Goal: Task Accomplishment & Management: Manage account settings

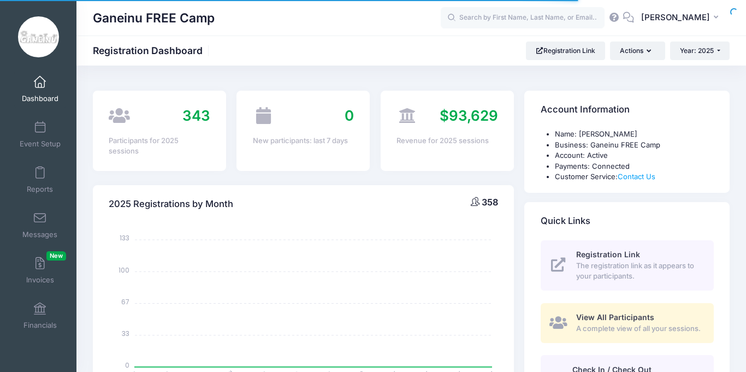
select select
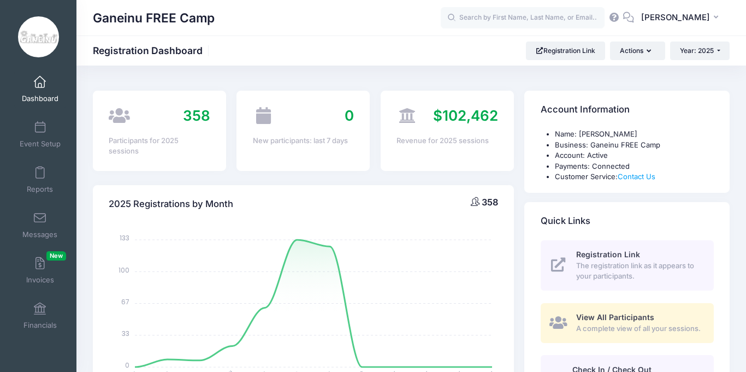
click at [46, 87] on link "Dashboard" at bounding box center [40, 89] width 52 height 38
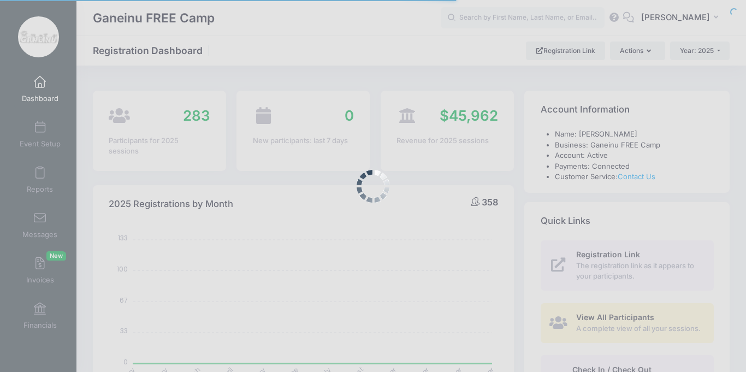
select select
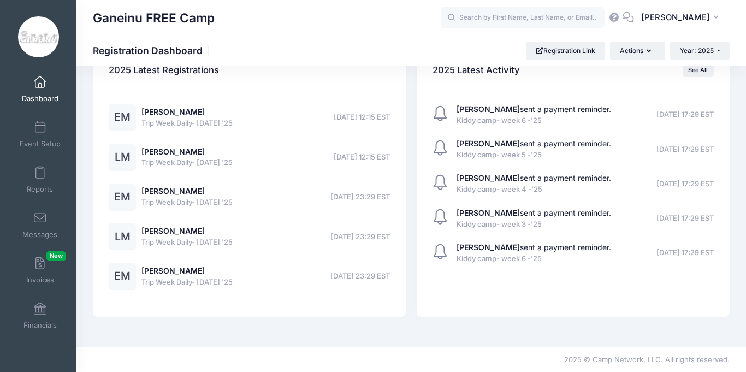
scroll to position [1540, 0]
click at [41, 98] on span "Dashboard" at bounding box center [40, 98] width 37 height 9
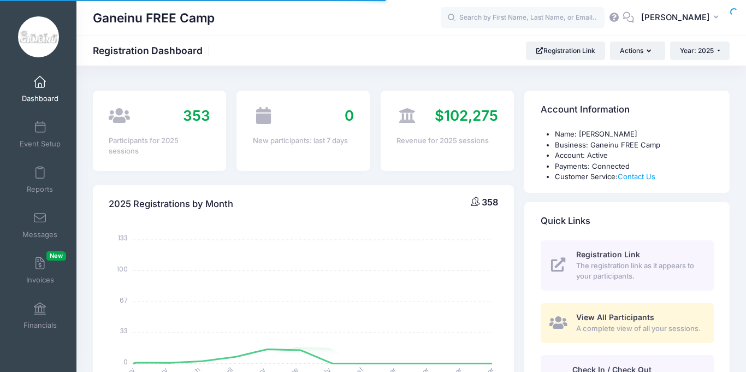
select select
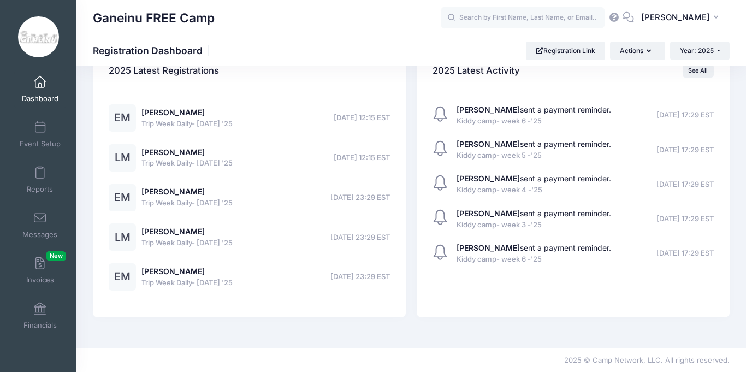
scroll to position [1496, 0]
